Goal: Information Seeking & Learning: Learn about a topic

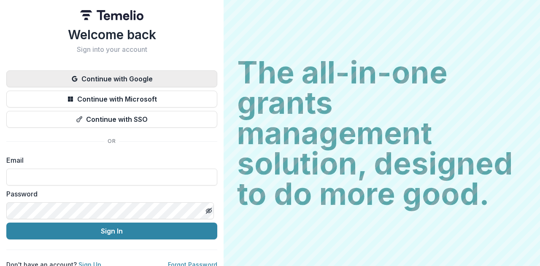
click at [137, 75] on button "Continue with Google" at bounding box center [111, 78] width 211 height 17
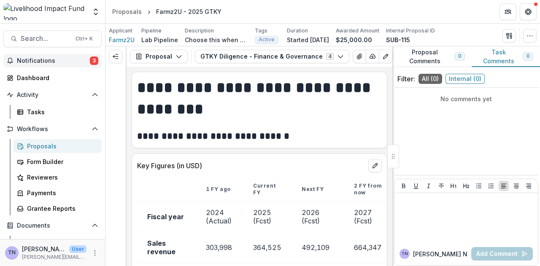
click at [43, 57] on span "Notifications" at bounding box center [53, 60] width 73 height 7
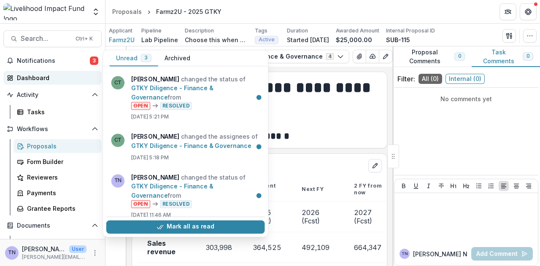
click at [47, 72] on link "Dashboard" at bounding box center [52, 78] width 98 height 14
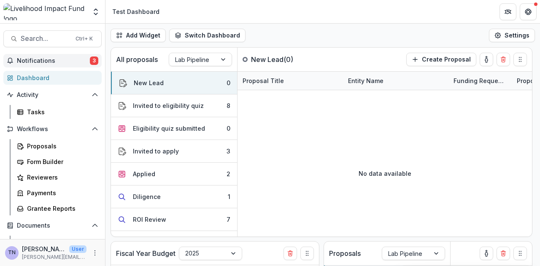
click at [65, 61] on span "Notifications" at bounding box center [53, 60] width 73 height 7
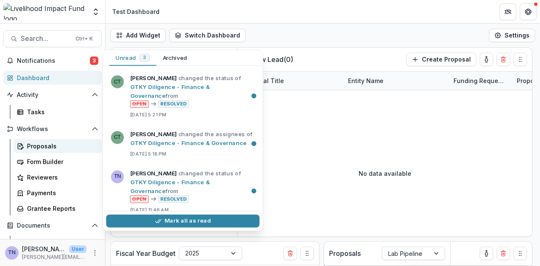
click at [56, 141] on link "Proposals" at bounding box center [58, 146] width 88 height 14
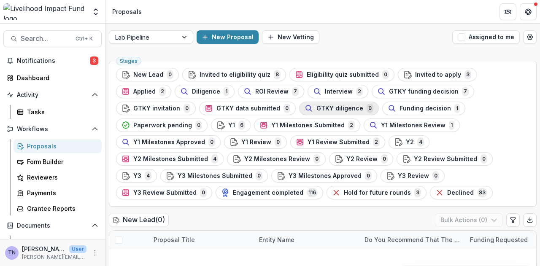
click at [316, 108] on span "GTKY diligence" at bounding box center [339, 108] width 47 height 7
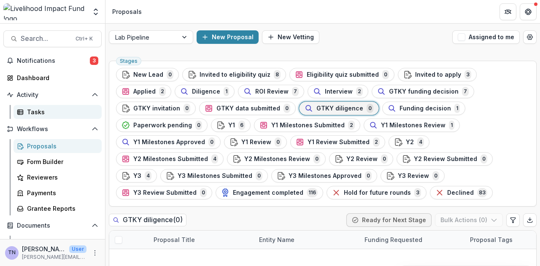
click at [34, 108] on div "Tasks" at bounding box center [61, 112] width 68 height 9
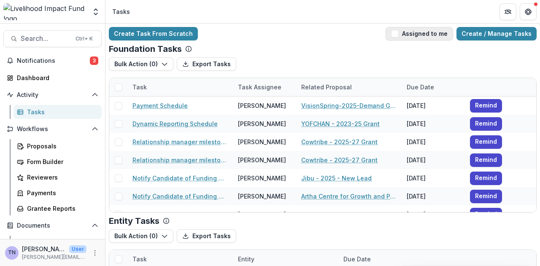
click at [399, 35] on span "button" at bounding box center [395, 34] width 8 height 8
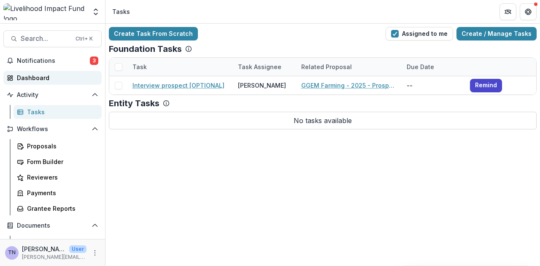
click at [53, 79] on div "Dashboard" at bounding box center [56, 77] width 78 height 9
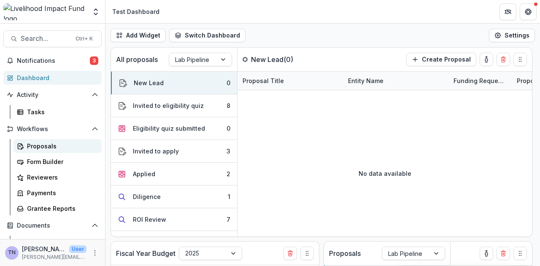
click at [64, 145] on div "Proposals" at bounding box center [61, 146] width 68 height 9
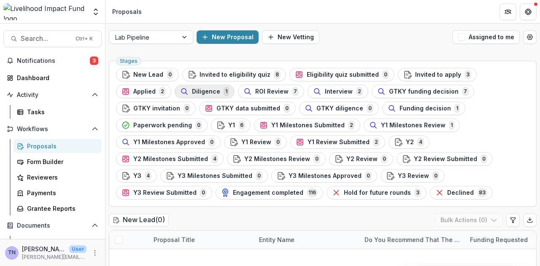
click at [192, 89] on span "Diligence" at bounding box center [206, 91] width 28 height 7
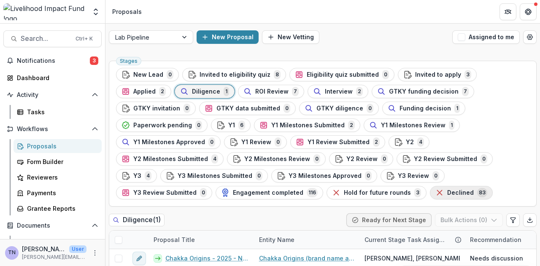
click at [447, 191] on span "Declined" at bounding box center [460, 192] width 27 height 7
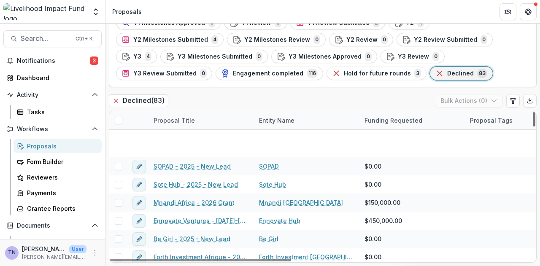
scroll to position [1373, 0]
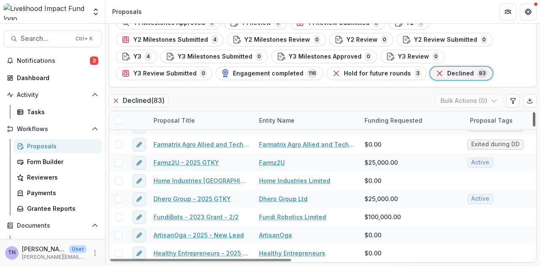
drag, startPoint x: 532, startPoint y: 120, endPoint x: 538, endPoint y: 258, distance: 138.1
click at [535, 127] on div at bounding box center [534, 119] width 3 height 14
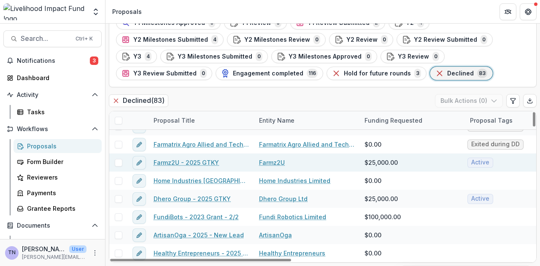
click at [169, 159] on link "Farmz2U - 2025 GTKY" at bounding box center [186, 162] width 65 height 9
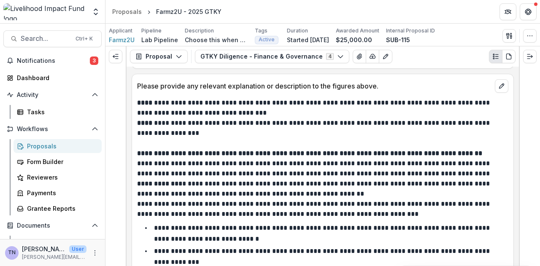
scroll to position [491, 0]
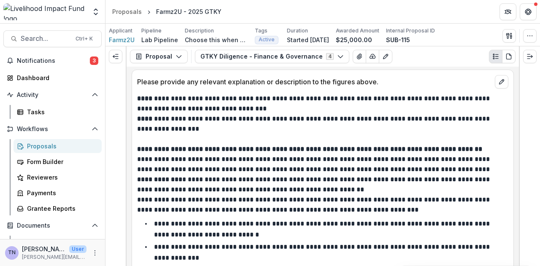
click at [163, 160] on p "**********" at bounding box center [321, 164] width 369 height 20
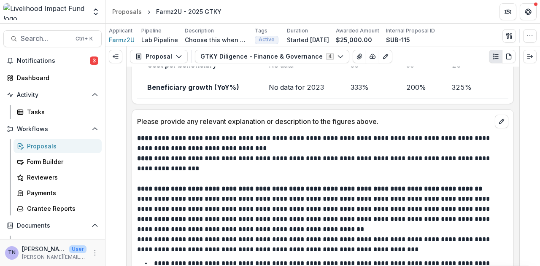
scroll to position [462, 0]
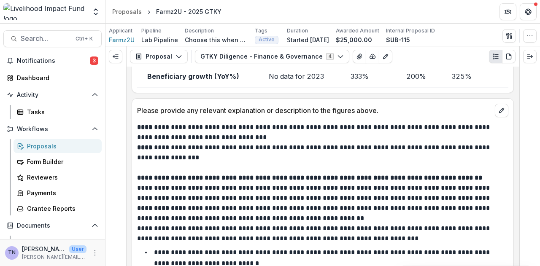
click at [516, 116] on div "**********" at bounding box center [323, 167] width 392 height 200
click at [519, 122] on div at bounding box center [529, 156] width 21 height 220
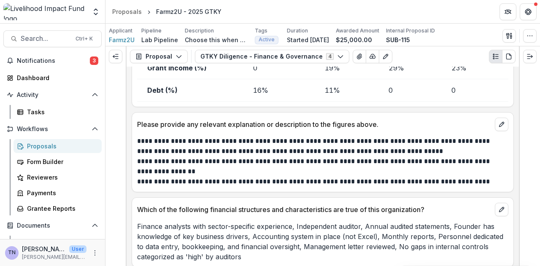
scroll to position [905, 0]
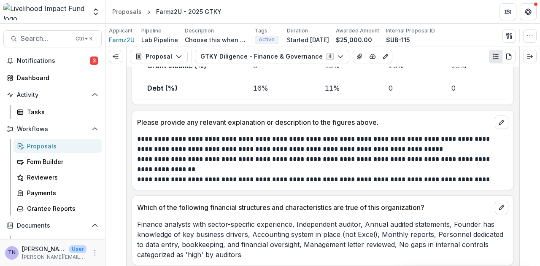
drag, startPoint x: 520, startPoint y: 157, endPoint x: 520, endPoint y: 166, distance: 9.3
click at [520, 166] on div at bounding box center [529, 156] width 21 height 220
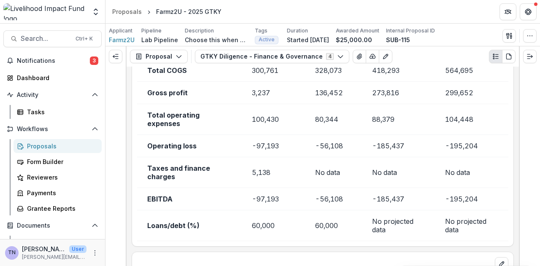
scroll to position [192, 0]
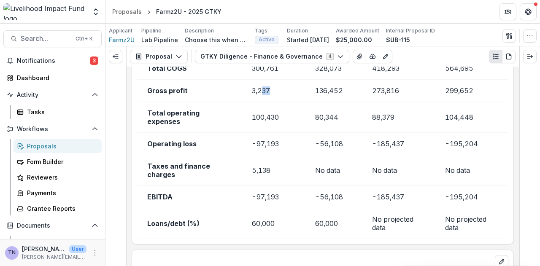
drag, startPoint x: 258, startPoint y: 91, endPoint x: 283, endPoint y: 92, distance: 24.5
click at [283, 92] on td "3,237" at bounding box center [273, 91] width 63 height 22
click at [309, 92] on td "136,452" at bounding box center [333, 91] width 57 height 22
